Goal: Task Accomplishment & Management: Complete application form

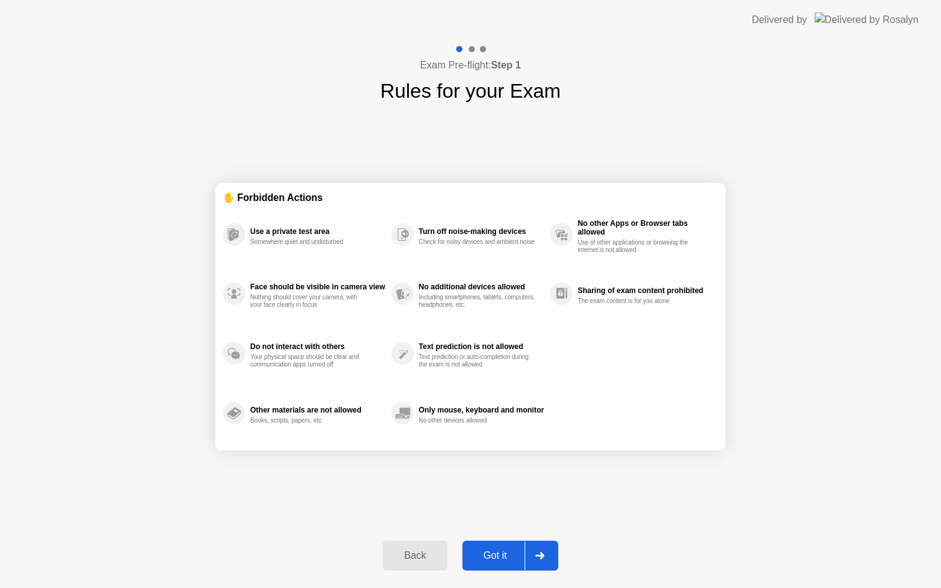
click at [508, 557] on div "Got it" at bounding box center [495, 555] width 59 height 11
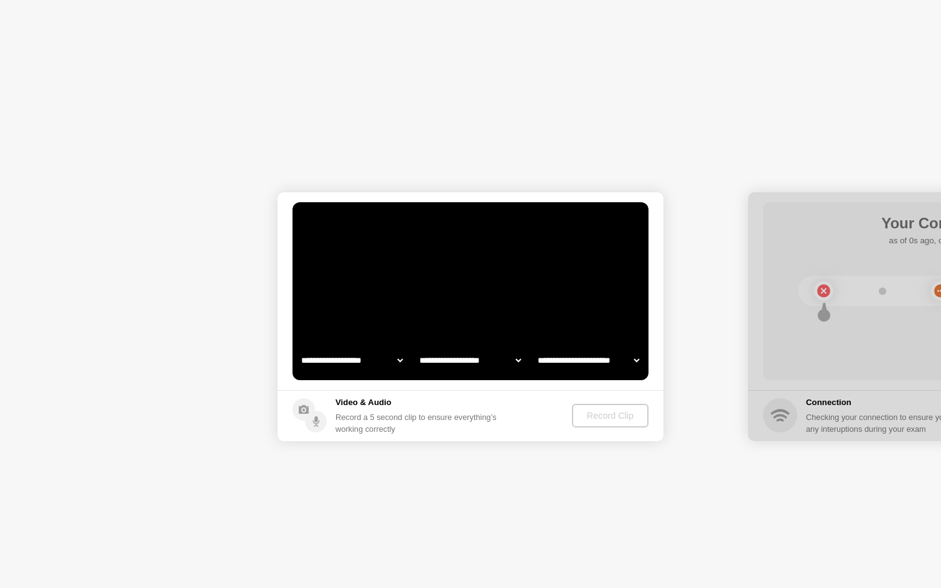
select select "**********"
select select "*******"
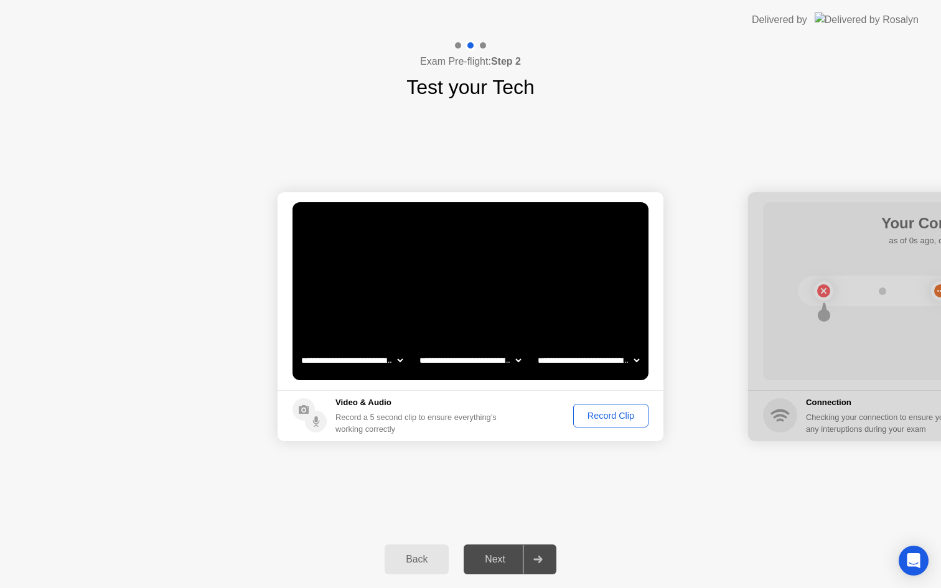
click at [622, 418] on div "Record Clip" at bounding box center [611, 416] width 67 height 10
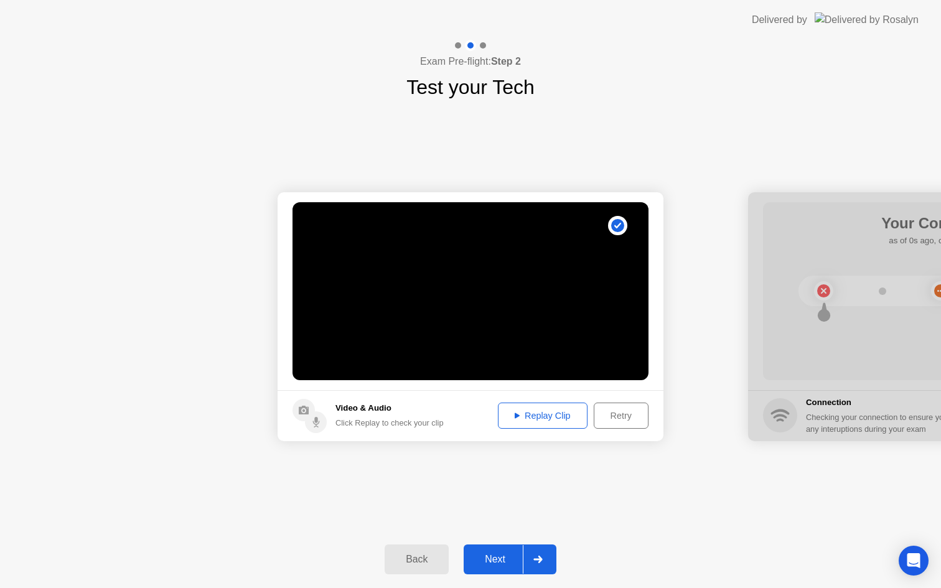
click at [505, 554] on div "Next" at bounding box center [494, 559] width 55 height 11
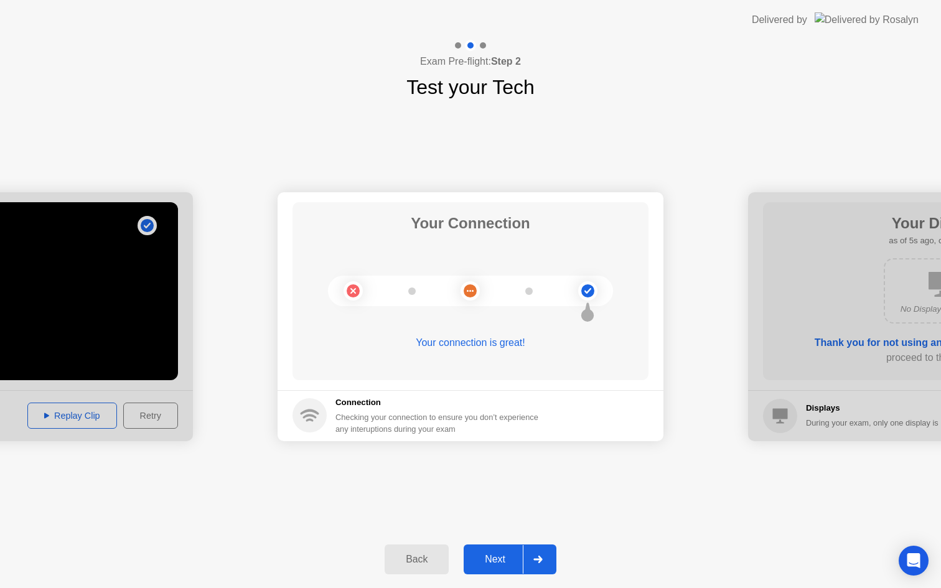
click at [516, 560] on div "Next" at bounding box center [494, 559] width 55 height 11
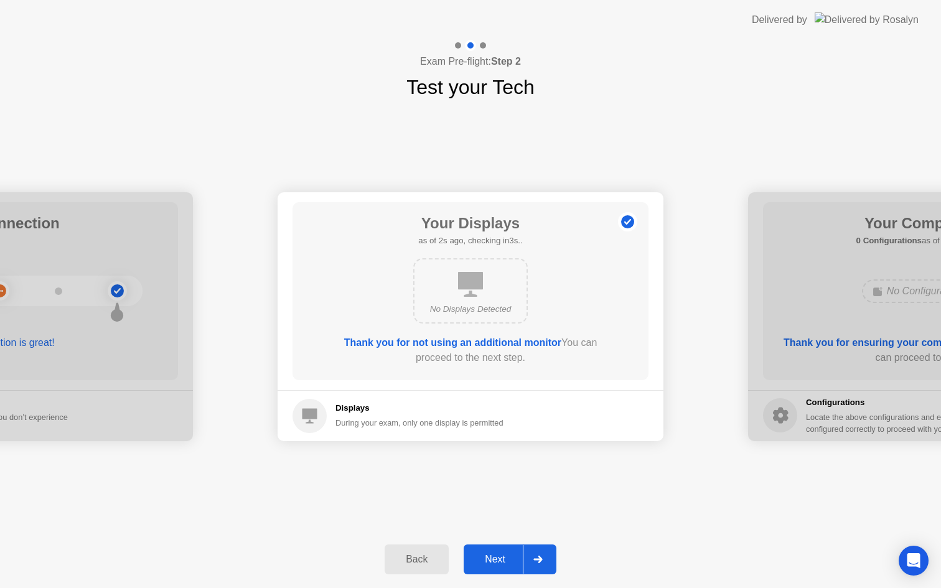
click at [503, 561] on div "Next" at bounding box center [494, 559] width 55 height 11
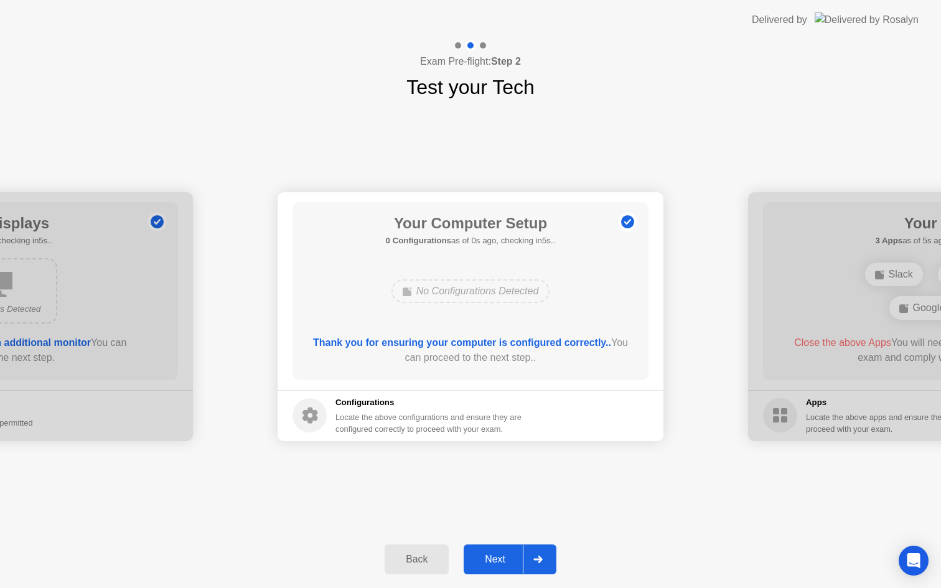
click at [503, 561] on div "Next" at bounding box center [494, 559] width 55 height 11
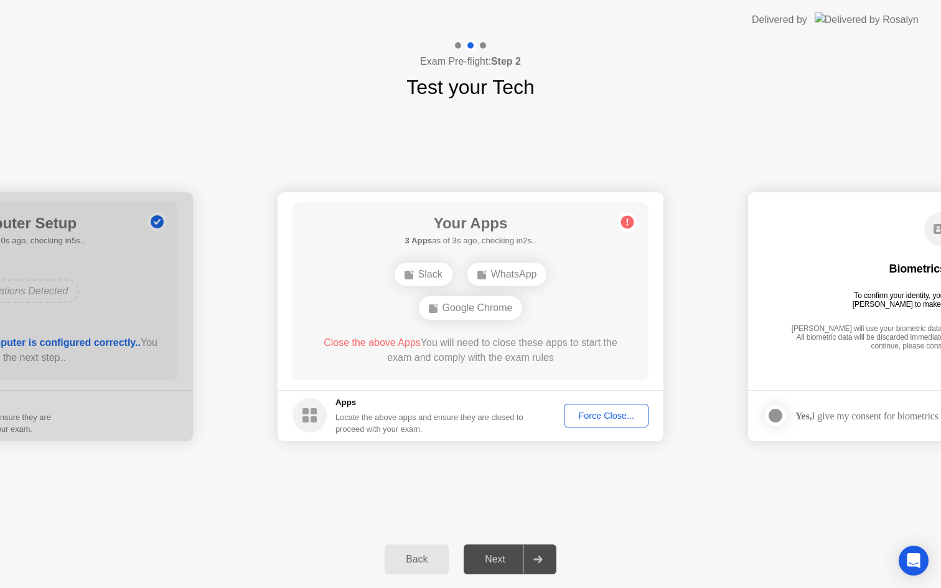
click at [622, 416] on div "Force Close..." at bounding box center [606, 416] width 76 height 10
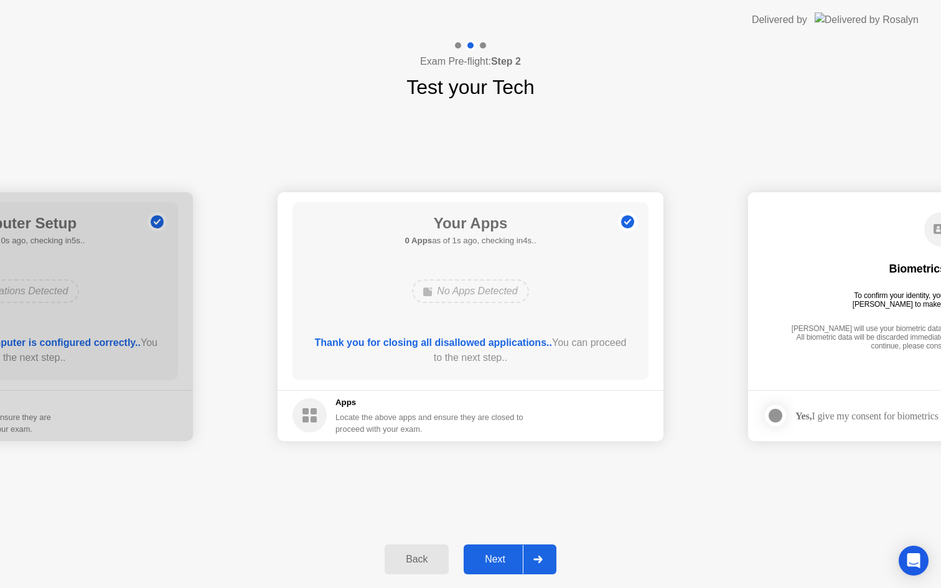
click at [505, 557] on div "Next" at bounding box center [494, 559] width 55 height 11
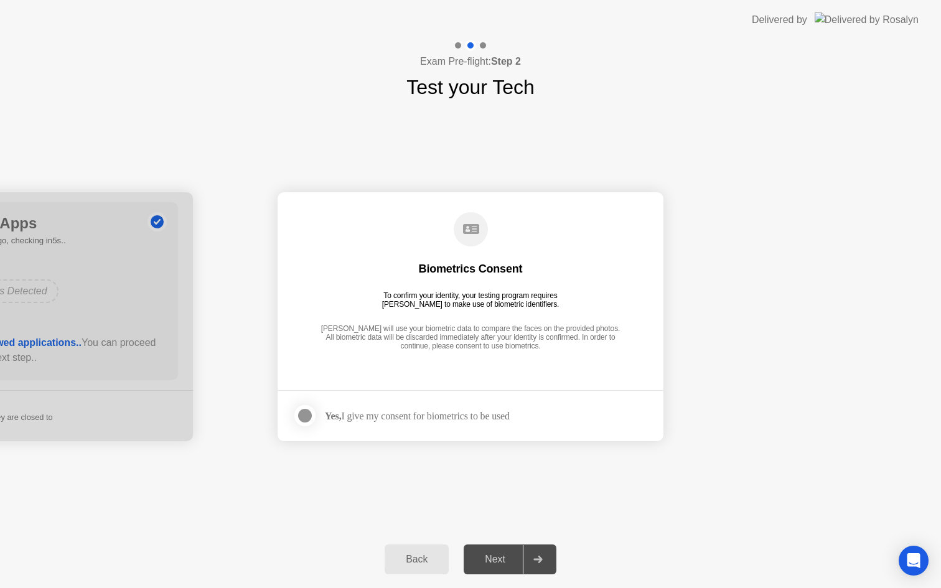
click at [453, 420] on div "Yes, I give my consent for biometrics to be used" at bounding box center [417, 416] width 185 height 12
click at [306, 413] on div at bounding box center [305, 415] width 15 height 15
click at [501, 556] on div "Next" at bounding box center [494, 559] width 55 height 11
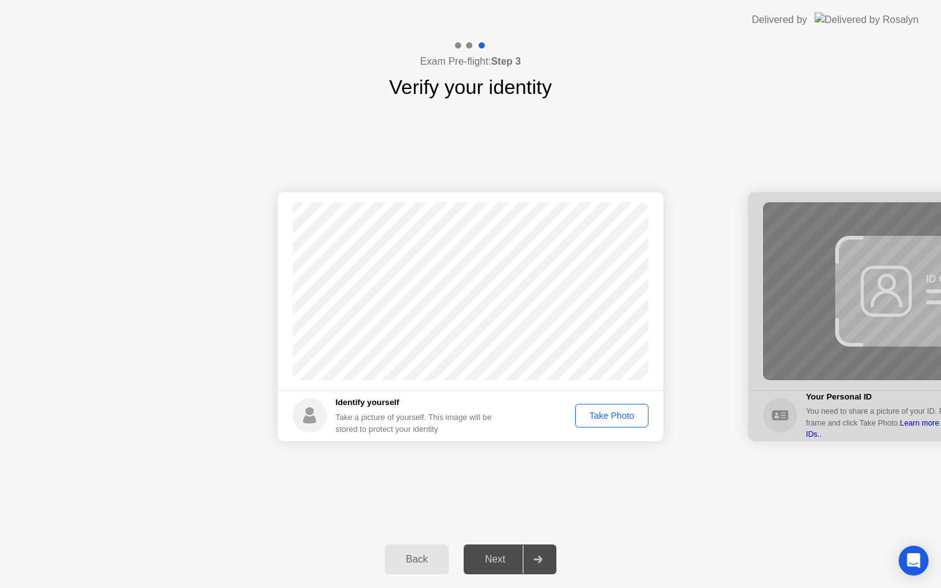
click at [627, 415] on div "Take Photo" at bounding box center [612, 416] width 65 height 10
click at [492, 559] on div "Next" at bounding box center [494, 559] width 55 height 11
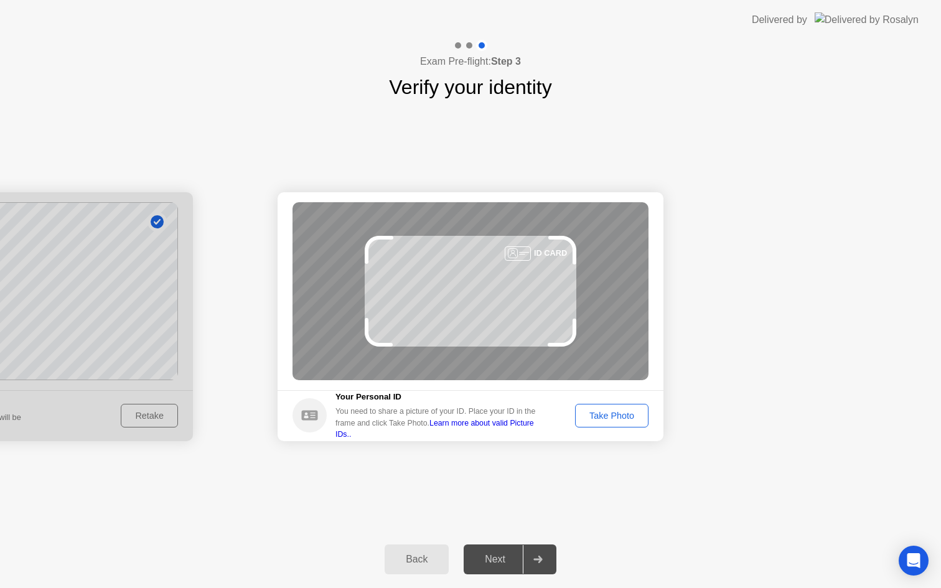
click at [608, 414] on div "Take Photo" at bounding box center [612, 416] width 65 height 10
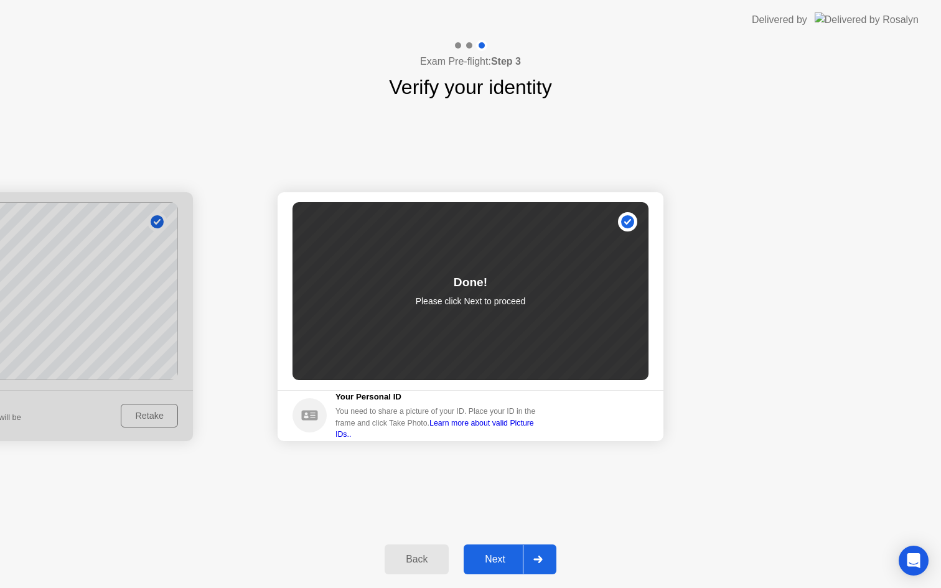
click at [500, 560] on div "Next" at bounding box center [494, 559] width 55 height 11
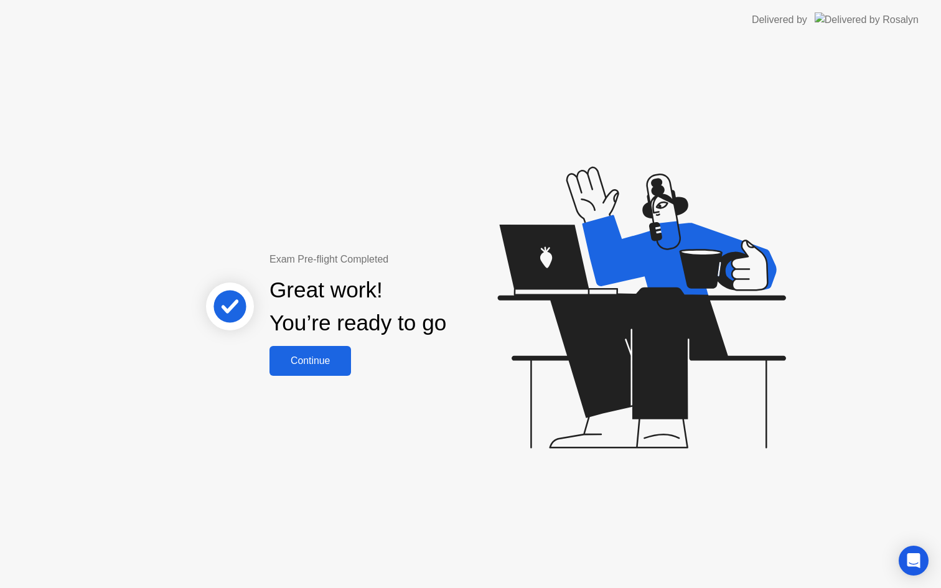
click at [309, 360] on div "Continue" at bounding box center [310, 360] width 74 height 11
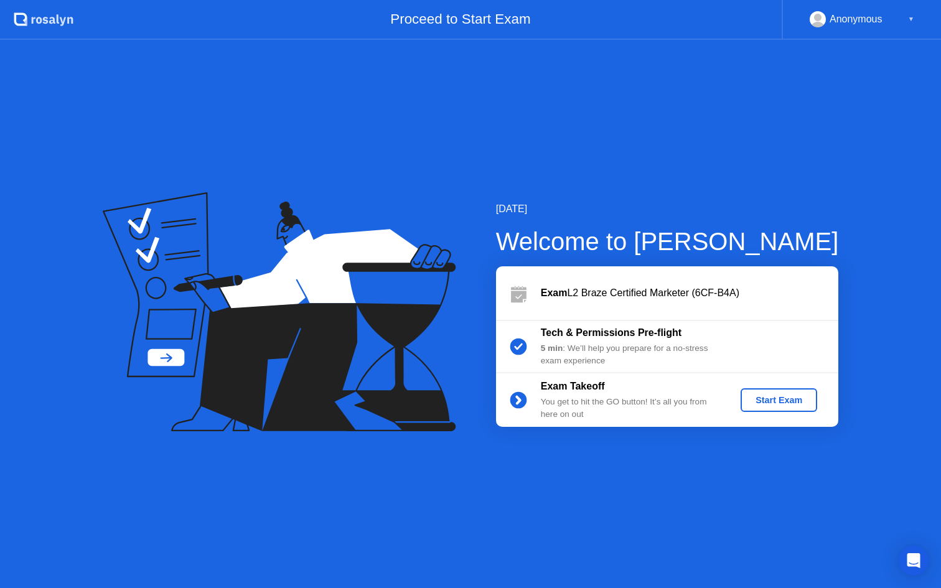
click at [792, 405] on div "Start Exam" at bounding box center [779, 400] width 67 height 10
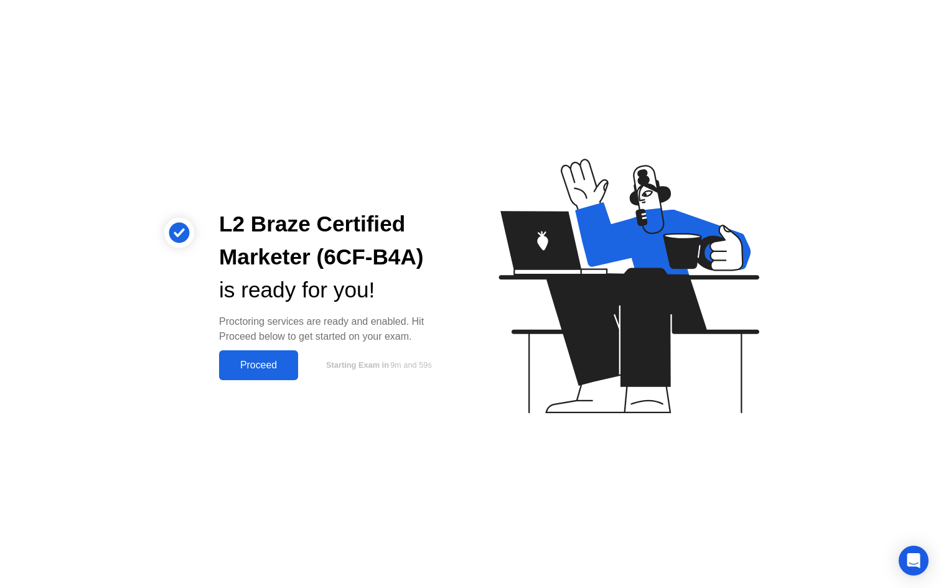
click at [271, 375] on button "Proceed" at bounding box center [258, 365] width 79 height 30
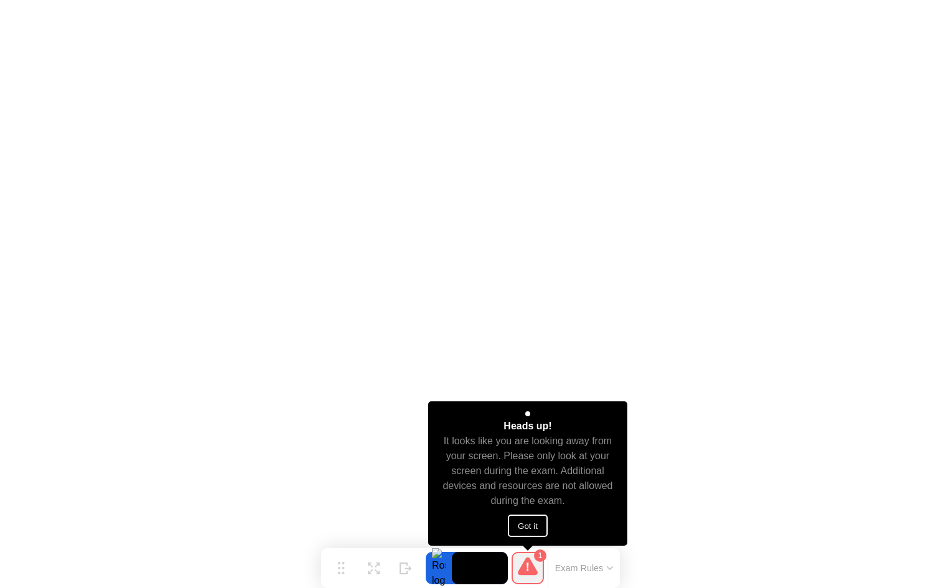
click at [538, 523] on button "Got it" at bounding box center [528, 526] width 40 height 22
